Goal: Find contact information: Find contact information

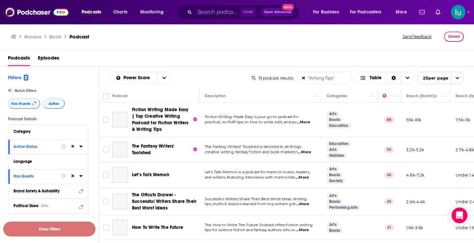
scroll to position [365, 0]
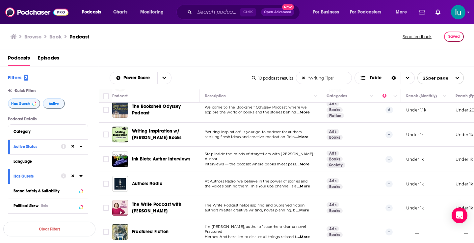
click at [103, 188] on td at bounding box center [105, 184] width 13 height 24
click at [104, 209] on td at bounding box center [105, 208] width 13 height 24
click at [145, 116] on td "The Bookshelf Odyssey Podcast" at bounding box center [155, 110] width 87 height 25
click at [100, 139] on td at bounding box center [105, 135] width 13 height 24
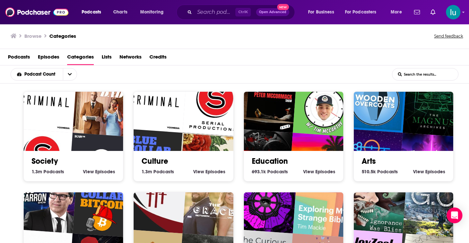
click at [373, 132] on img "Imaginary Worlds" at bounding box center [371, 161] width 64 height 64
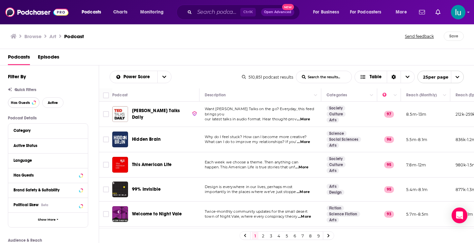
click at [28, 101] on span "Has Guests" at bounding box center [20, 103] width 19 height 4
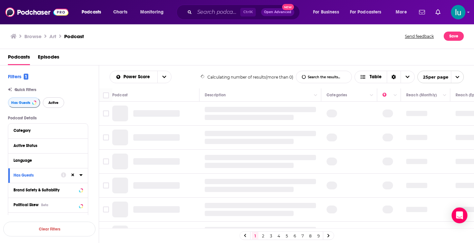
click at [53, 105] on span "Active" at bounding box center [53, 103] width 10 height 4
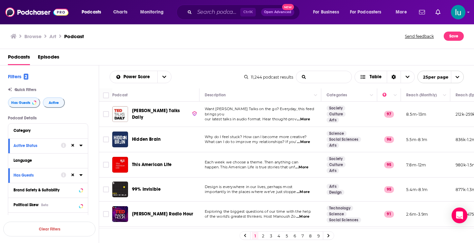
click at [308, 77] on input "List Search Input" at bounding box center [323, 77] width 55 height 12
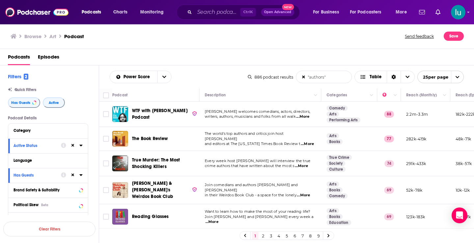
click at [305, 193] on span "...More" at bounding box center [303, 195] width 13 height 5
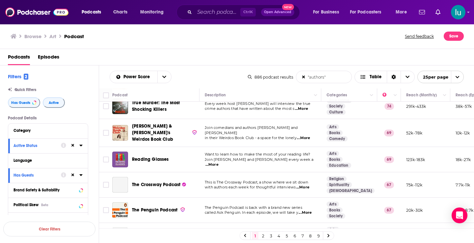
scroll to position [61, 0]
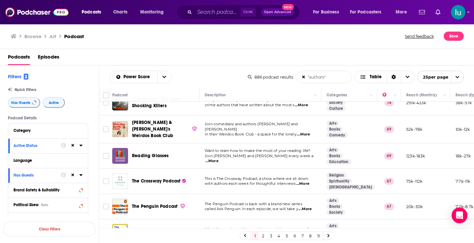
click at [305, 179] on p "This is The Crossway Podcast, a show where we sit down" at bounding box center [260, 179] width 111 height 5
click at [305, 182] on span "...More" at bounding box center [302, 184] width 13 height 5
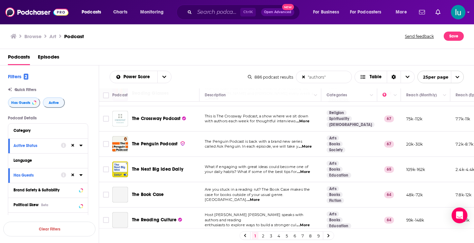
scroll to position [125, 0]
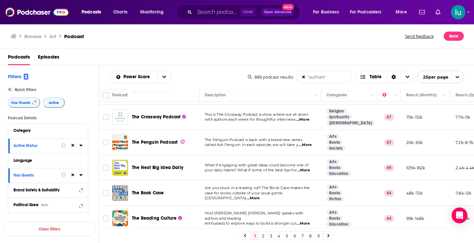
click at [311, 144] on span "...More" at bounding box center [305, 145] width 13 height 5
click at [331, 78] on input ""authors"" at bounding box center [323, 77] width 55 height 12
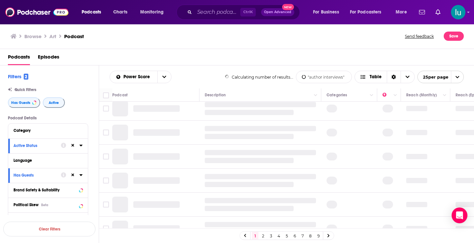
type input ""author interviews""
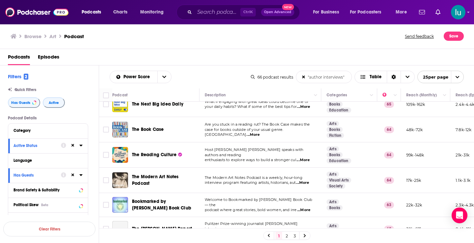
scroll to position [192, 0]
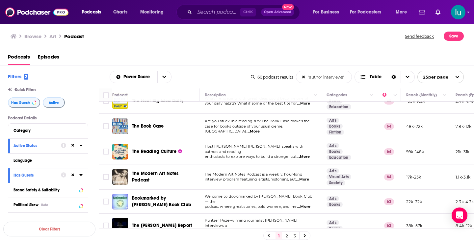
click at [305, 177] on span "...More" at bounding box center [302, 179] width 13 height 5
click at [308, 205] on span "...More" at bounding box center [303, 207] width 13 height 5
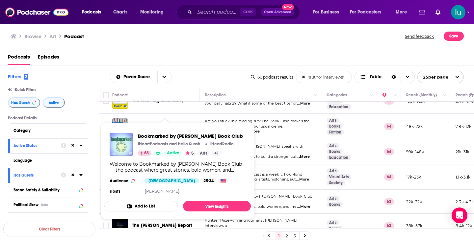
click at [137, 189] on section "Hosts [PERSON_NAME]" at bounding box center [178, 191] width 136 height 5
drag, startPoint x: 119, startPoint y: 198, endPoint x: 110, endPoint y: 182, distance: 18.3
click at [103, 192] on span "Bookmarked by [PERSON_NAME] Book Club iHeartPodcasts and Hello Sunshine iHeartR…" at bounding box center [177, 171] width 155 height 105
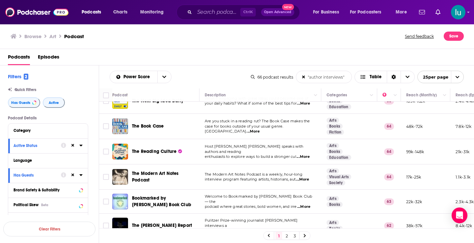
click at [105, 185] on td at bounding box center [105, 177] width 13 height 25
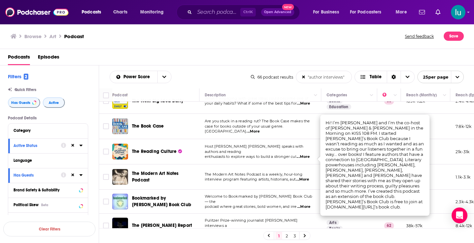
scroll to position [482, 0]
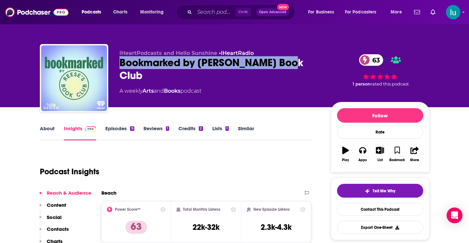
drag, startPoint x: 118, startPoint y: 60, endPoint x: 287, endPoint y: 65, distance: 168.7
click at [287, 65] on div "iHeartPodcasts and Hello Sunshine • iHeartRadio Bookmarked by [PERSON_NAME] Boo…" at bounding box center [235, 79] width 390 height 71
copy h2 "Bookmarked by [PERSON_NAME] Book Club"
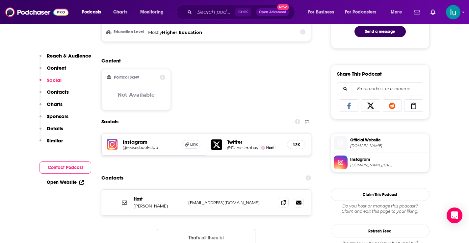
scroll to position [388, 0]
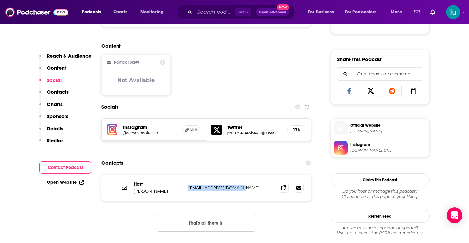
drag, startPoint x: 244, startPoint y: 187, endPoint x: 187, endPoint y: 188, distance: 57.0
click at [187, 188] on div "Host Danielle Robay hello@daniellerobay.com hello@daniellerobay.com" at bounding box center [206, 188] width 210 height 26
copy p "hello@daniellerobay.com"
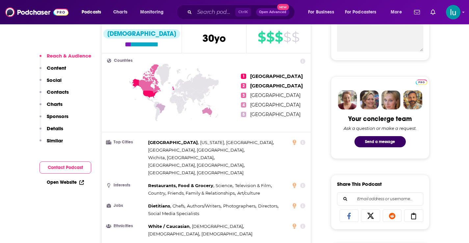
scroll to position [528, 0]
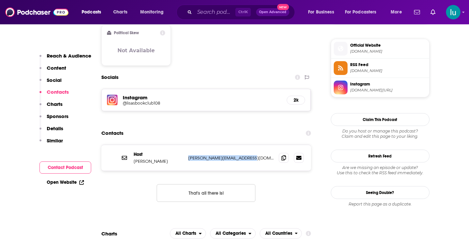
drag, startPoint x: 187, startPoint y: 127, endPoint x: 257, endPoint y: 126, distance: 69.9
click at [257, 145] on div "Host Lisa Donovan LisaDonovan@iheartmedia.com LisaDonovan@iheartmedia.com" at bounding box center [206, 158] width 210 height 26
copy p "LisaDonovan@iheartmedia.com"
